Goal: Transaction & Acquisition: Purchase product/service

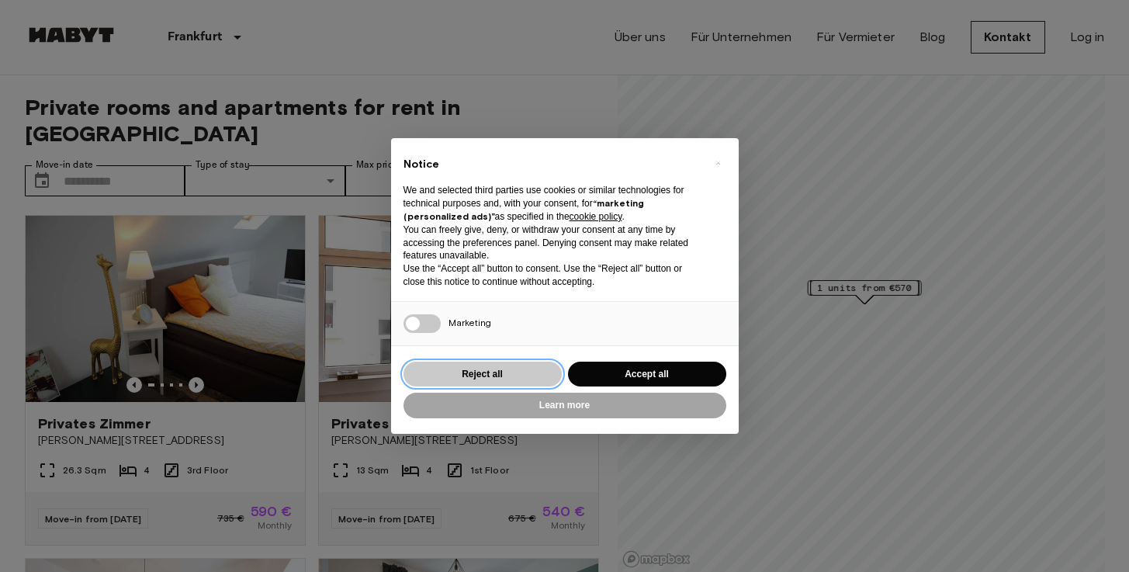
click at [528, 376] on button "Reject all" at bounding box center [483, 375] width 158 height 26
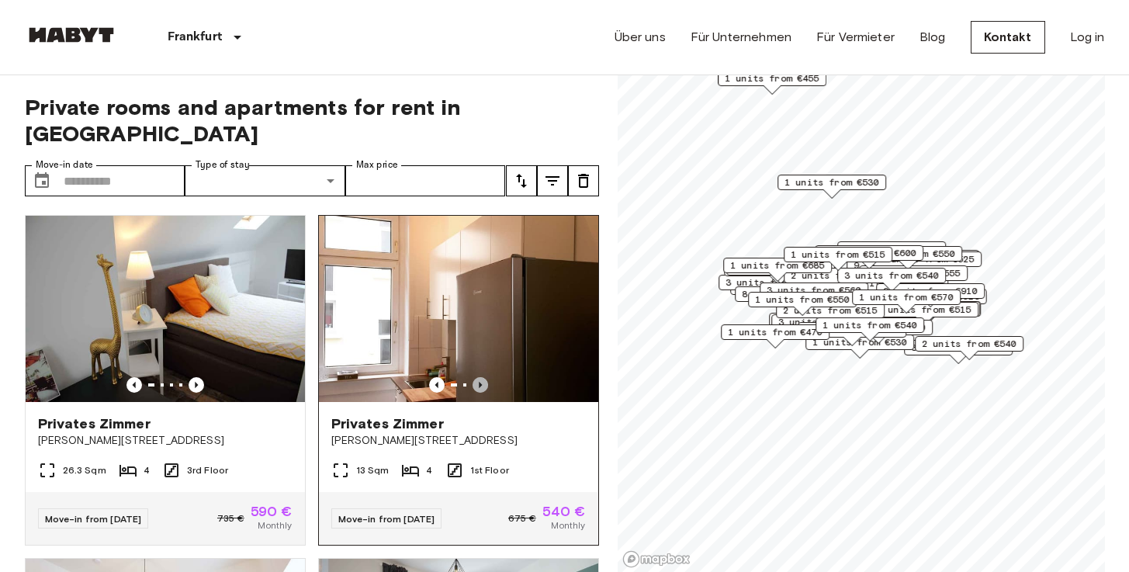
click at [483, 377] on icon "Previous image" at bounding box center [481, 385] width 16 height 16
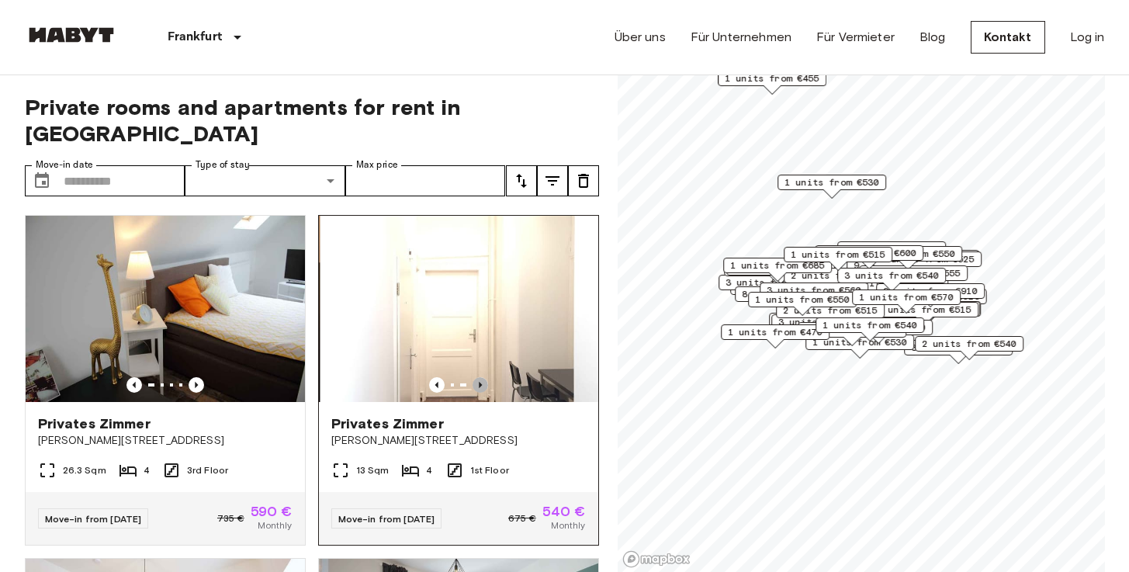
click at [483, 377] on icon "Previous image" at bounding box center [481, 385] width 16 height 16
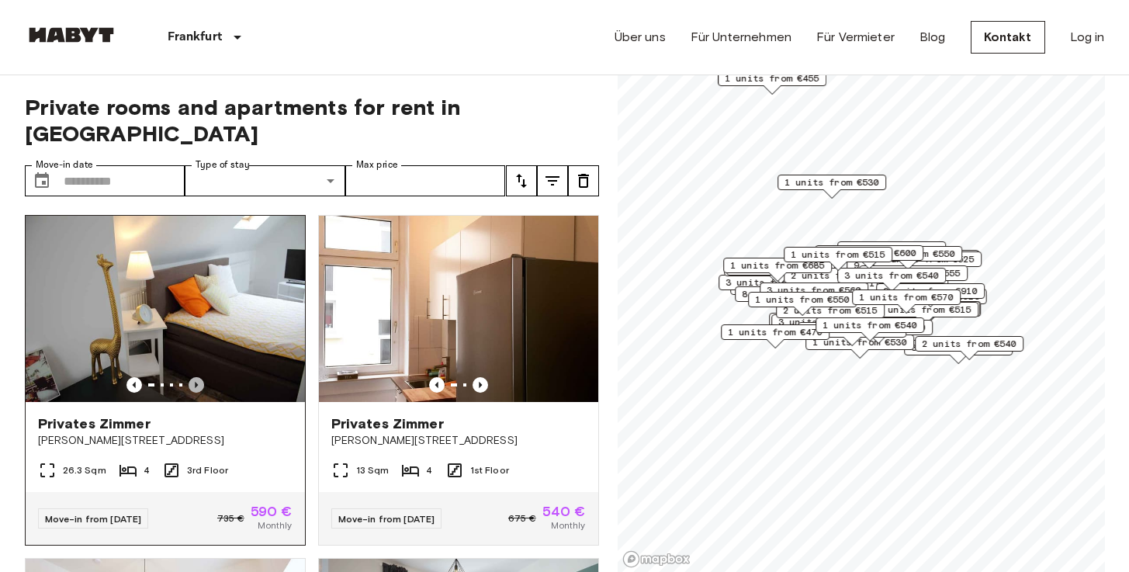
click at [194, 377] on icon "Previous image" at bounding box center [197, 385] width 16 height 16
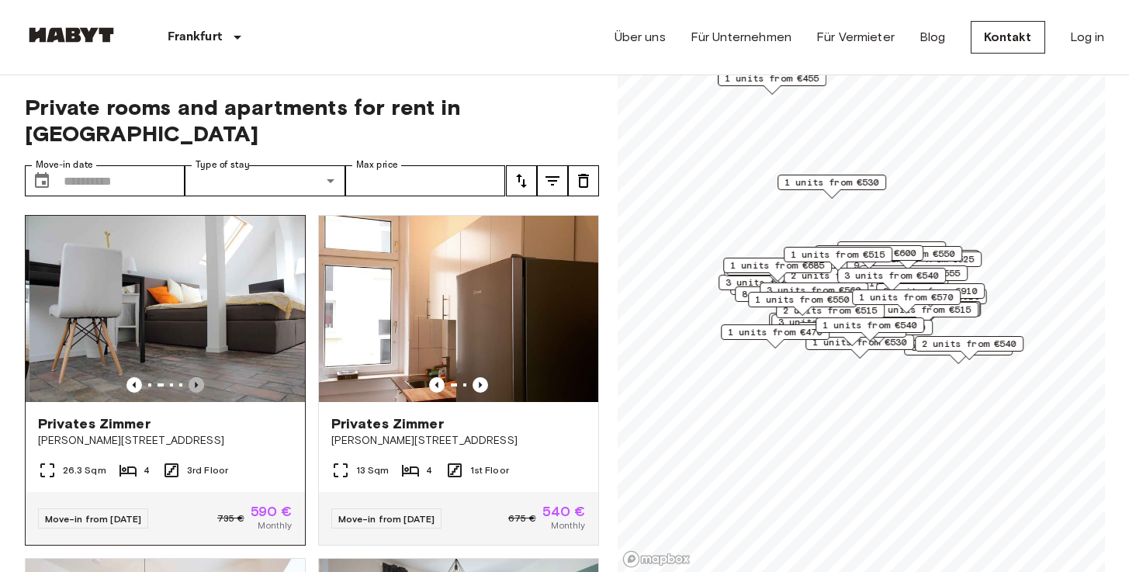
click at [194, 377] on icon "Previous image" at bounding box center [197, 385] width 16 height 16
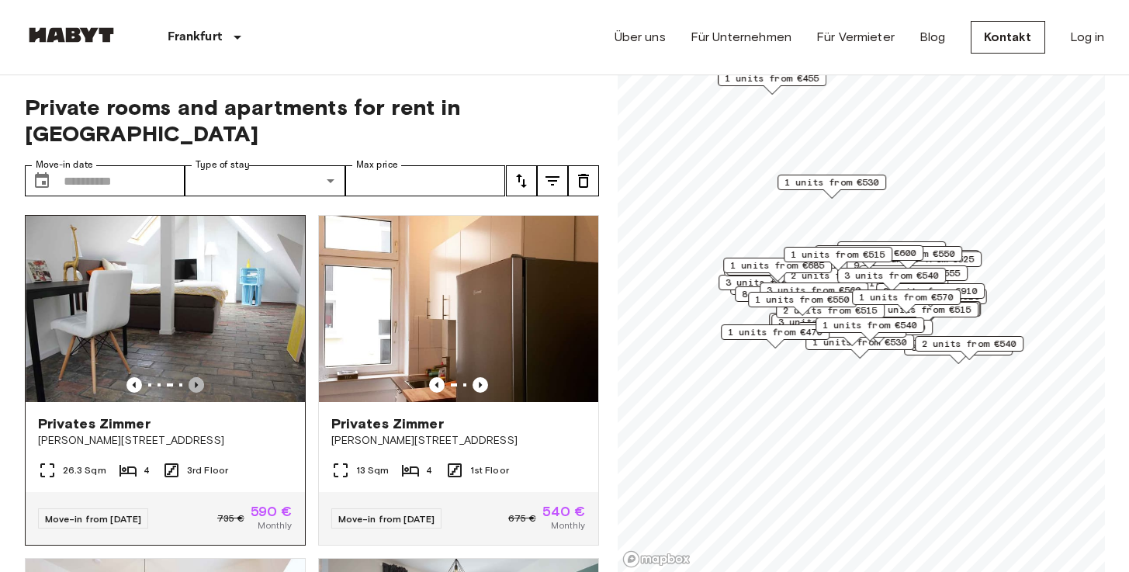
click at [194, 377] on icon "Previous image" at bounding box center [197, 385] width 16 height 16
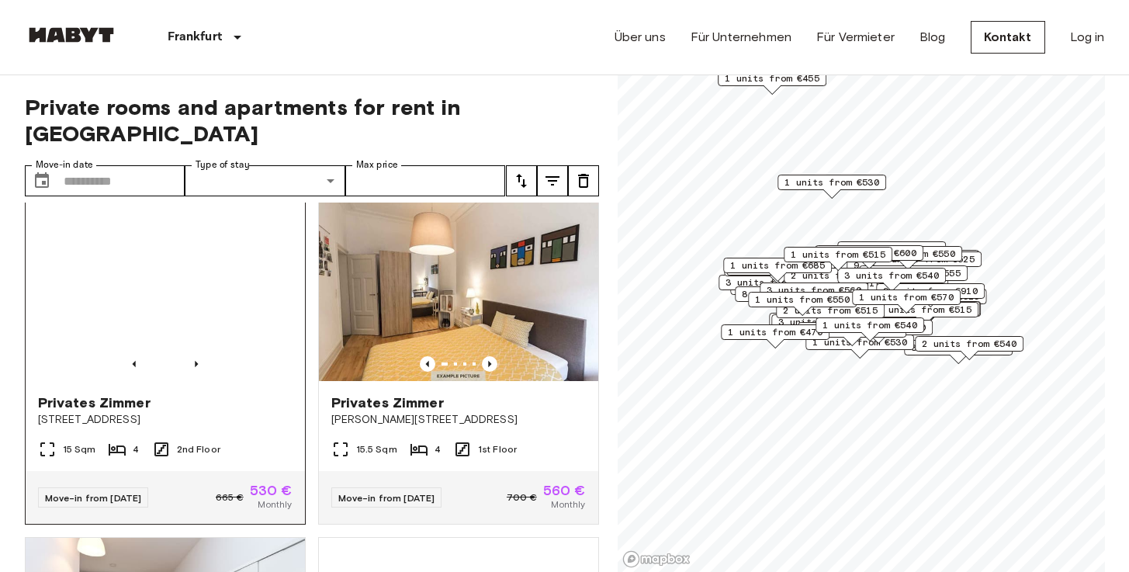
scroll to position [5515, 0]
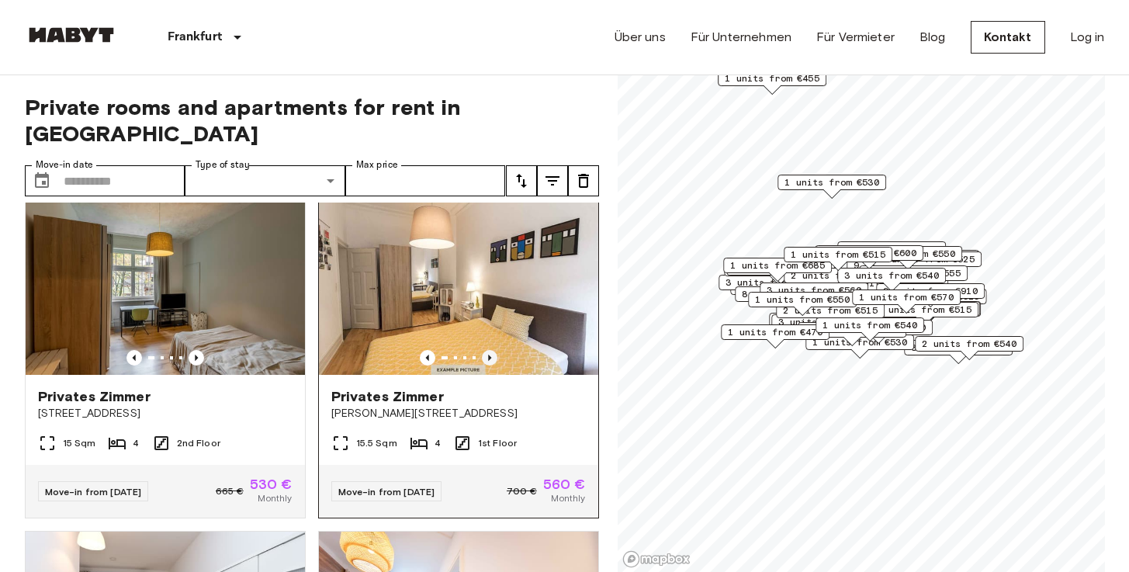
click at [488, 355] on icon "Previous image" at bounding box center [489, 358] width 3 height 6
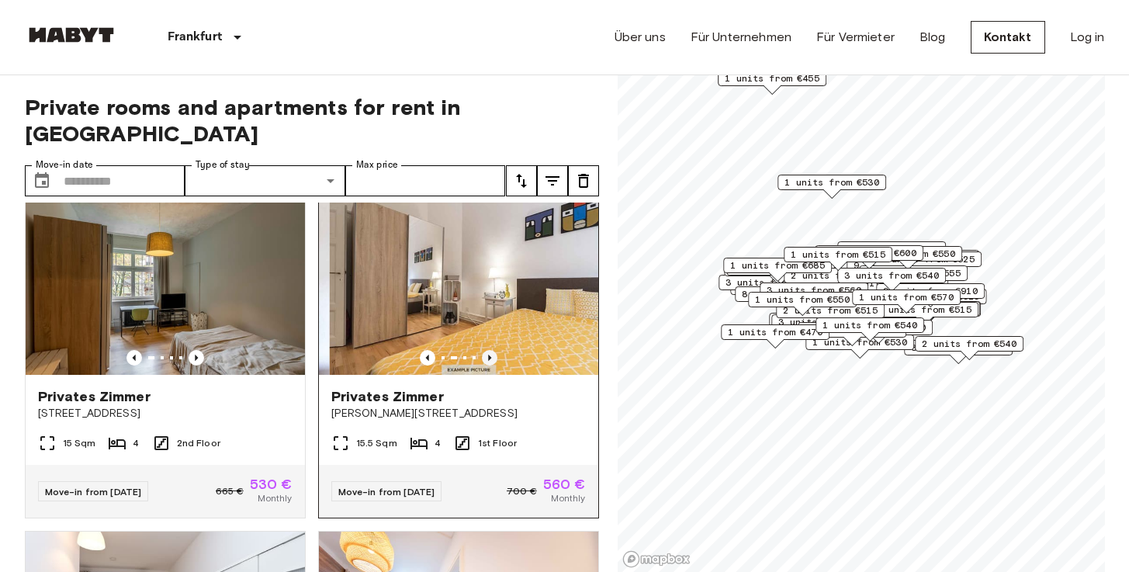
click at [488, 355] on icon "Previous image" at bounding box center [489, 358] width 3 height 6
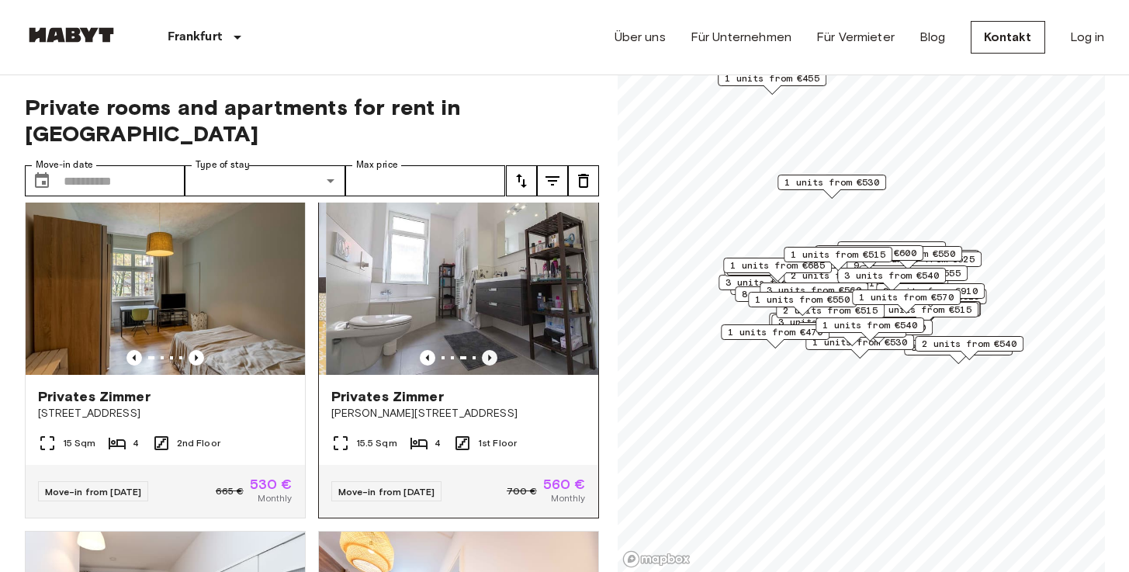
click at [488, 355] on icon "Previous image" at bounding box center [489, 358] width 3 height 6
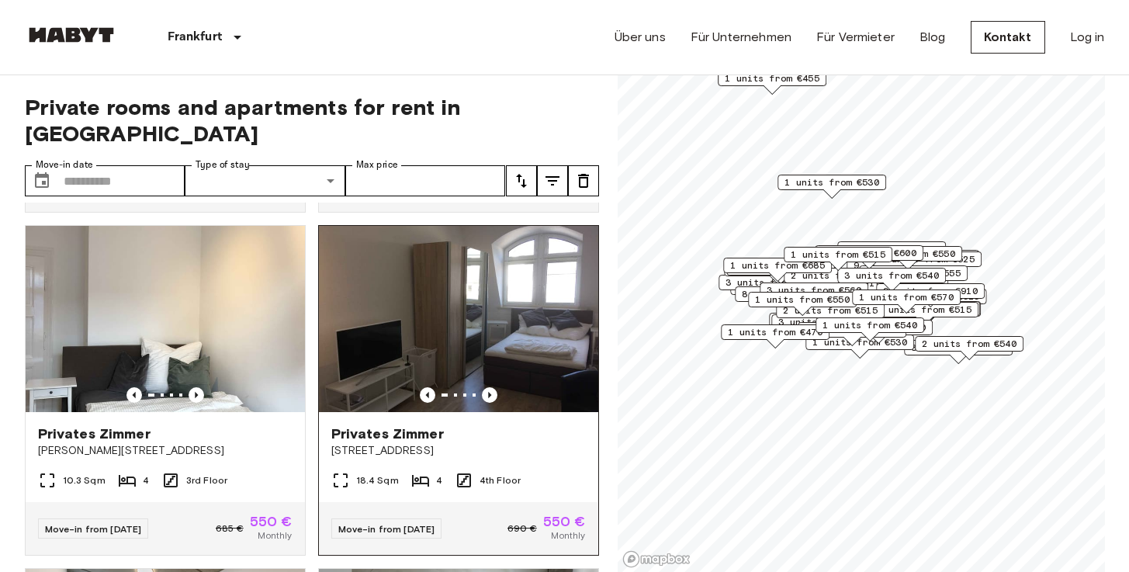
scroll to position [6506, 0]
click at [490, 388] on icon "Previous image" at bounding box center [490, 396] width 16 height 16
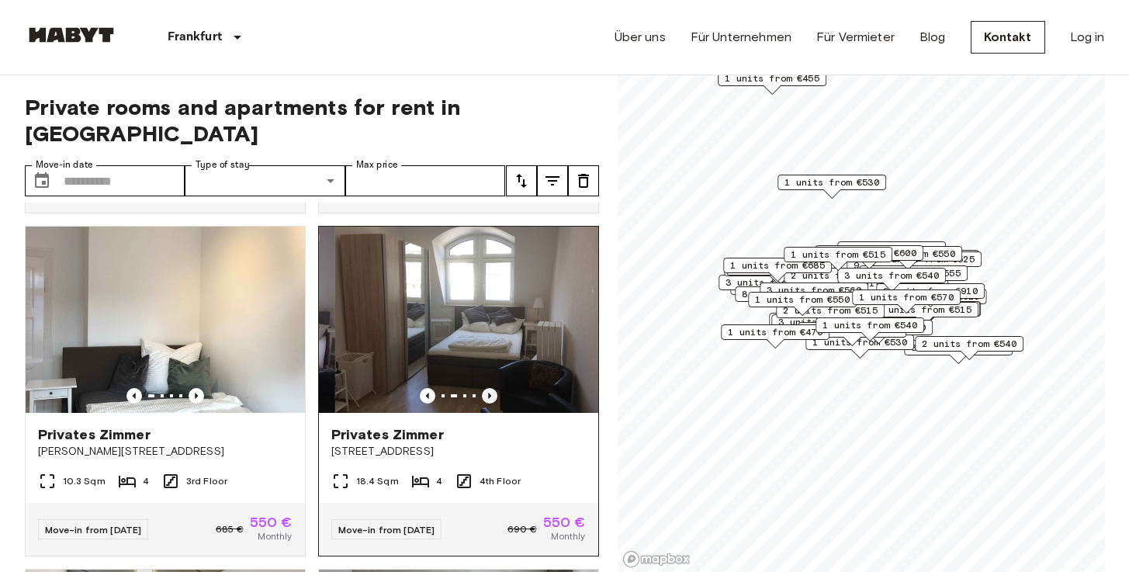
click at [490, 388] on icon "Previous image" at bounding box center [490, 396] width 16 height 16
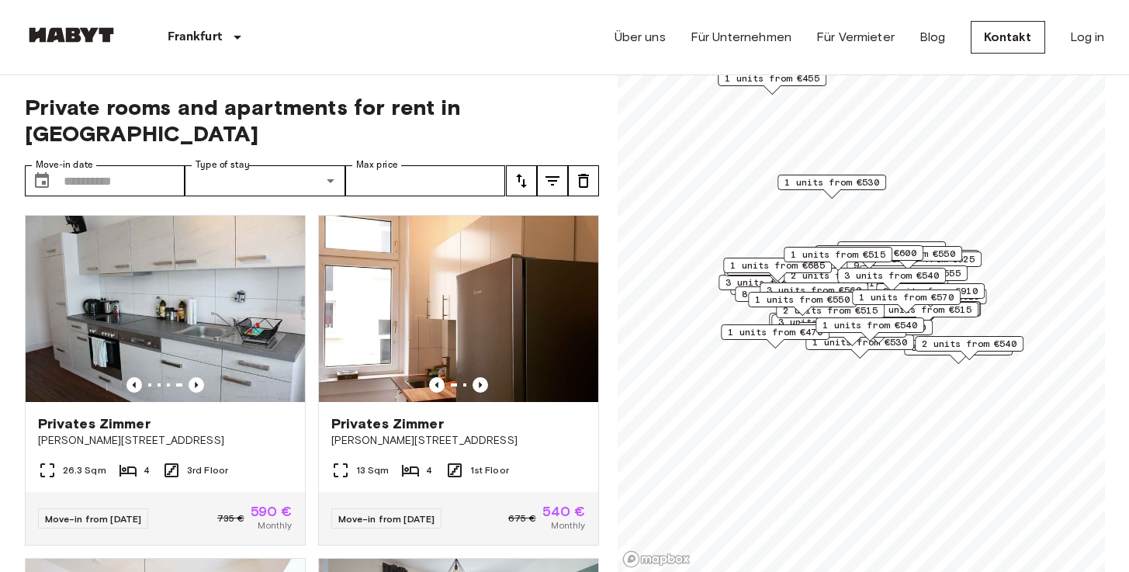
scroll to position [0, 0]
click at [553, 171] on icon "tune" at bounding box center [552, 180] width 19 height 19
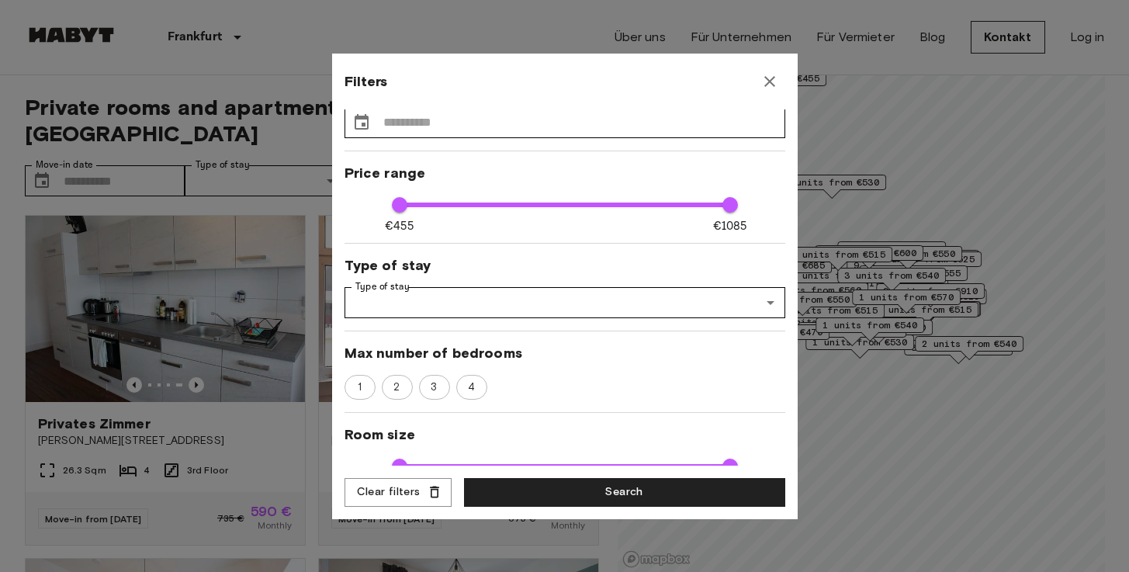
scroll to position [36, 0]
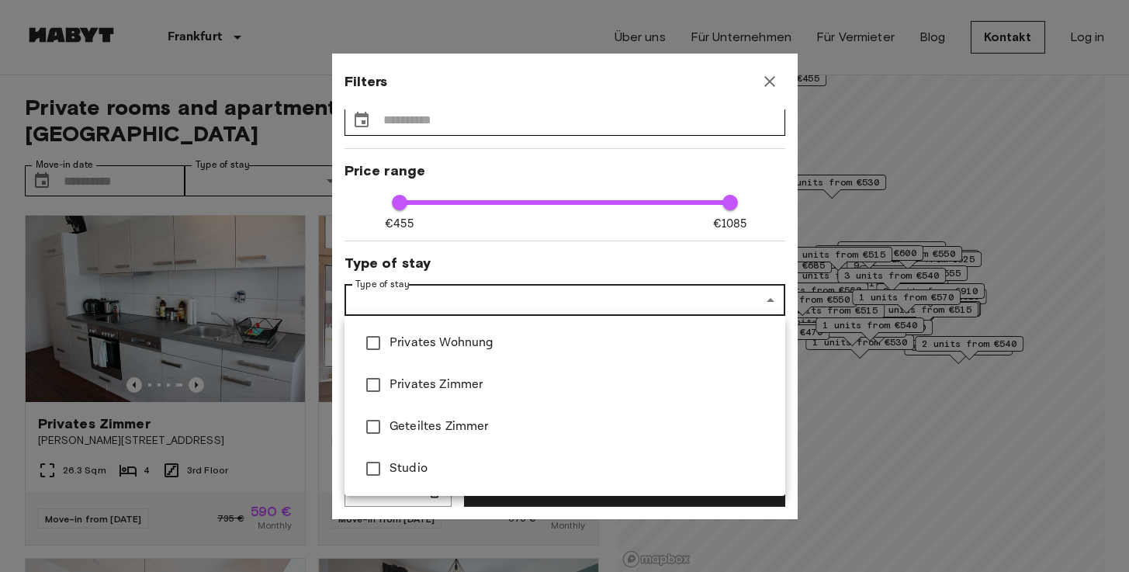
click at [420, 346] on span "Privates Wohnung" at bounding box center [581, 343] width 383 height 19
type input "**********"
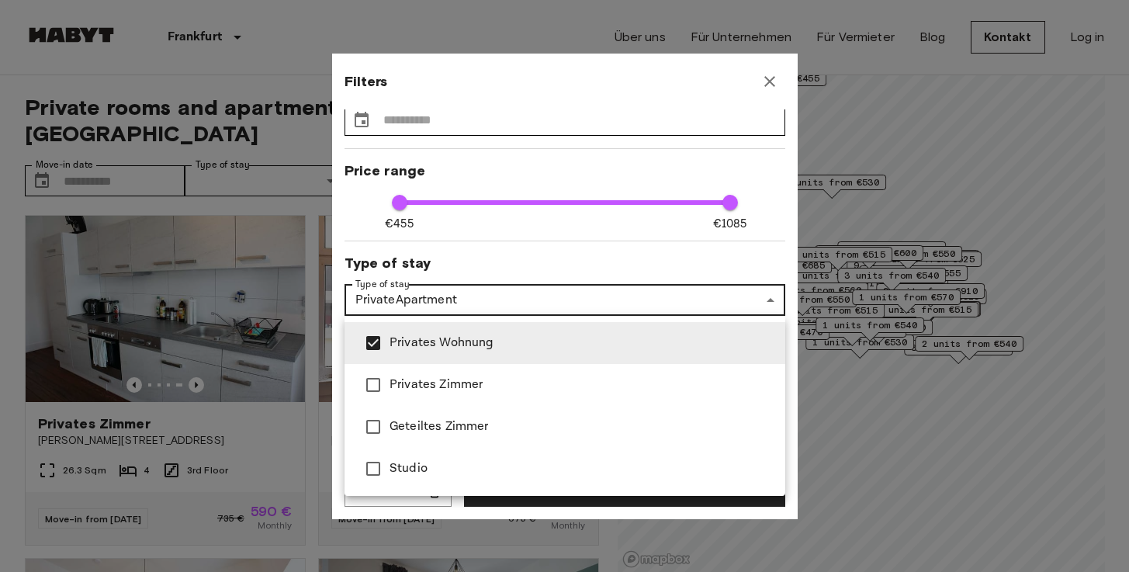
click at [778, 300] on div at bounding box center [564, 286] width 1129 height 572
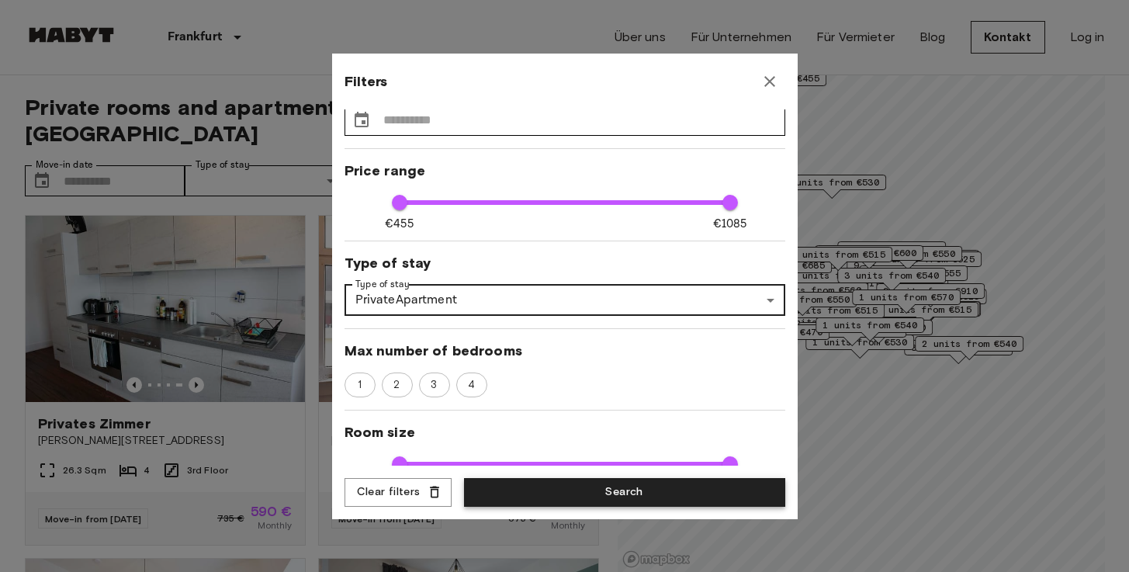
click at [653, 490] on button "Search" at bounding box center [624, 492] width 321 height 29
type input "**********"
